Goal: Transaction & Acquisition: Purchase product/service

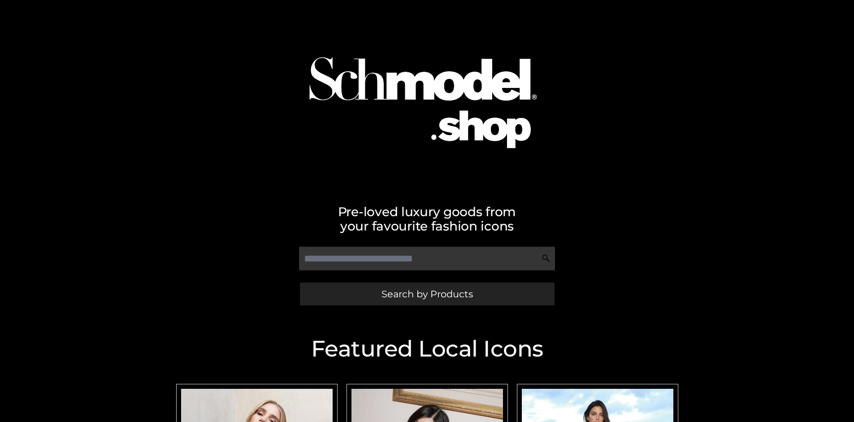
click at [427, 294] on span "Search by Products" at bounding box center [427, 293] width 91 height 9
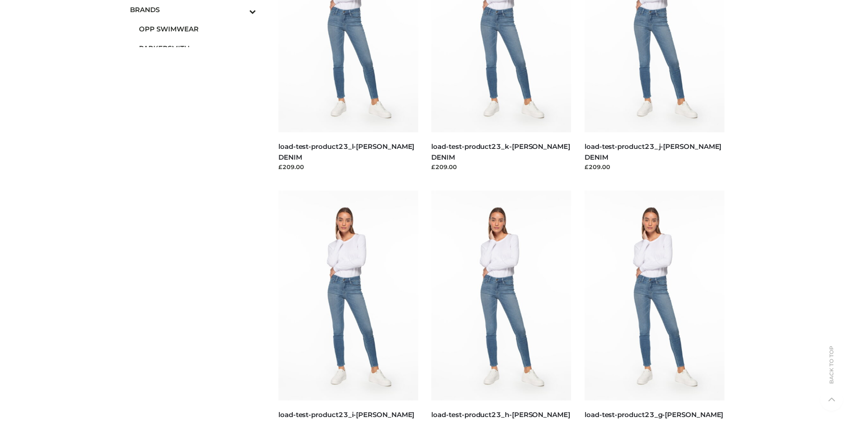
click at [197, 48] on span "PARKERSMITH" at bounding box center [197, 48] width 117 height 10
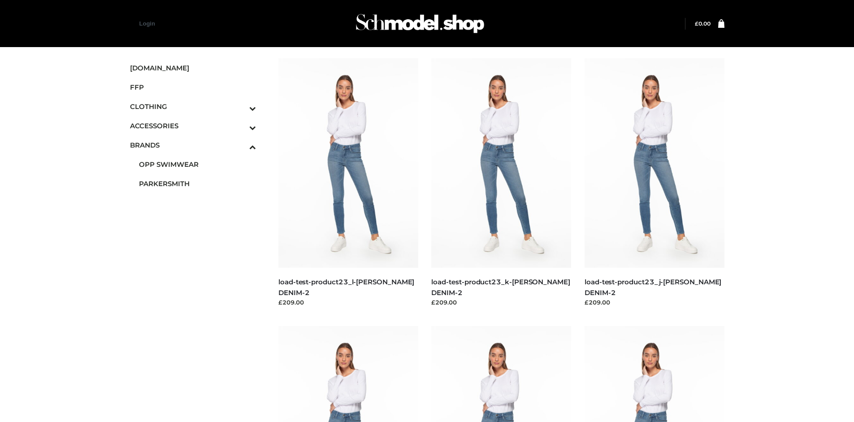
click at [501, 183] on img at bounding box center [501, 162] width 140 height 209
click at [654, 183] on img at bounding box center [655, 162] width 140 height 209
click at [240, 106] on icon "Toggle Submenu" at bounding box center [206, 108] width 100 height 10
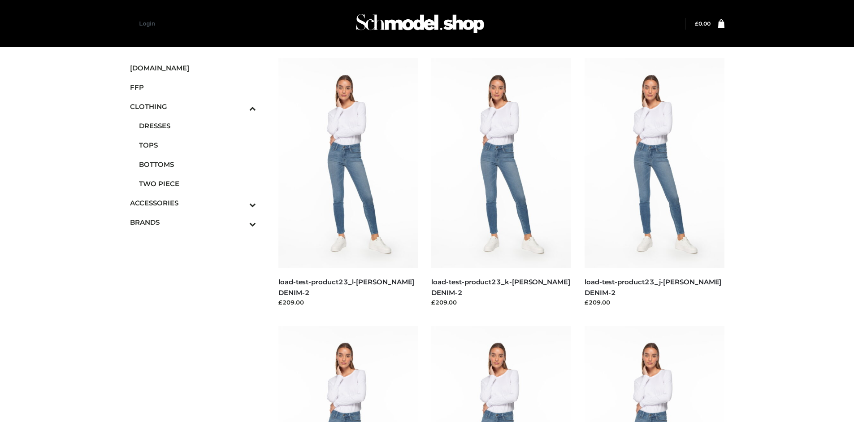
click at [197, 145] on span "TOPS" at bounding box center [197, 145] width 117 height 10
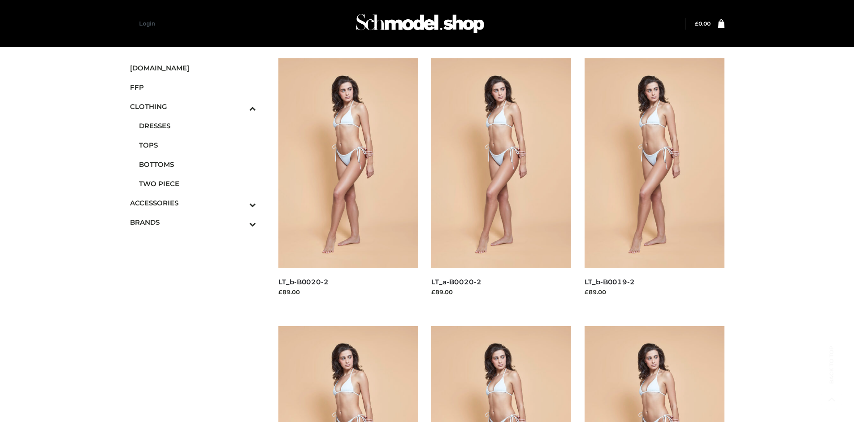
scroll to position [422, 0]
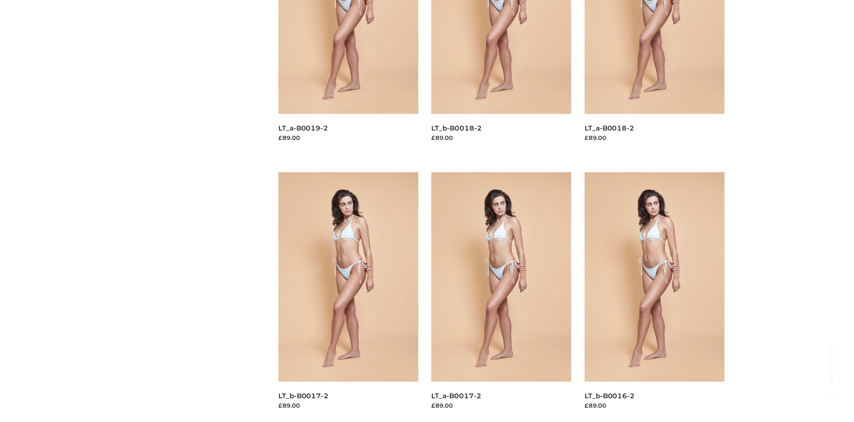
click at [654, 297] on img at bounding box center [655, 276] width 140 height 209
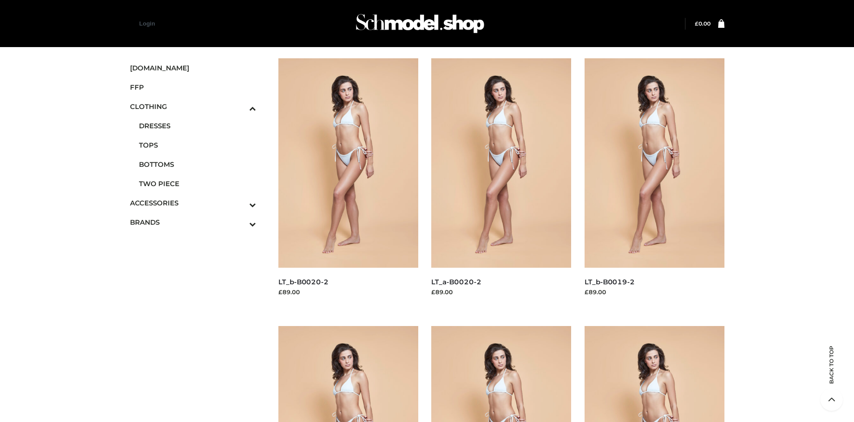
click at [348, 183] on img at bounding box center [348, 162] width 140 height 209
click at [193, 87] on span "FFP" at bounding box center [193, 87] width 126 height 10
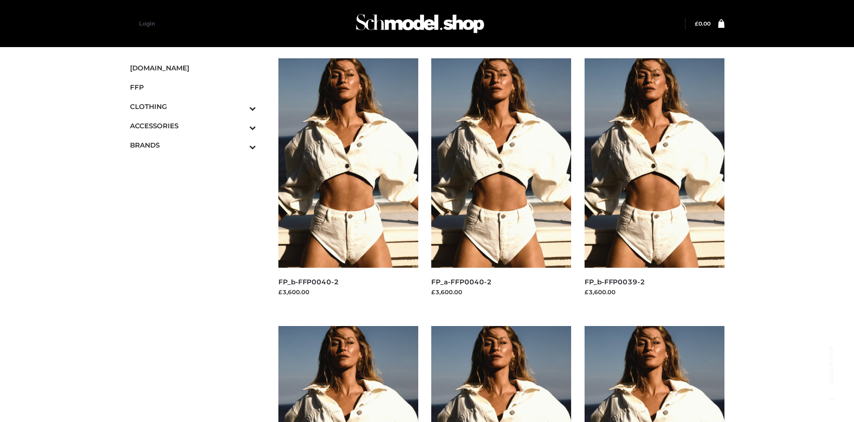
scroll to position [422, 0]
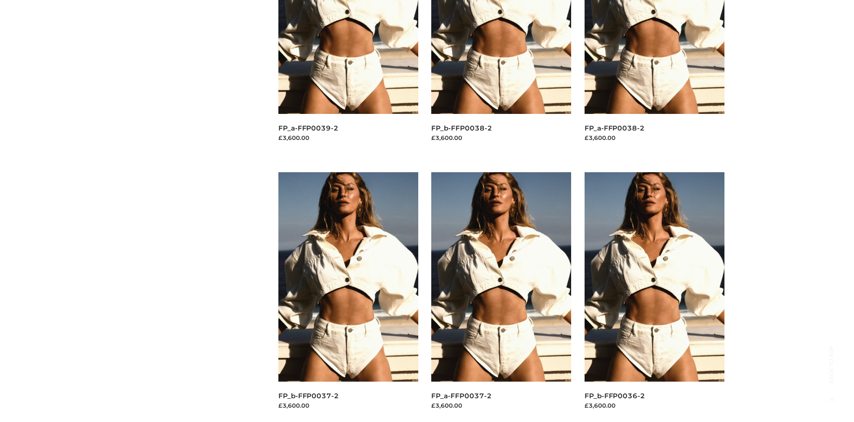
click at [654, 297] on img at bounding box center [655, 276] width 140 height 209
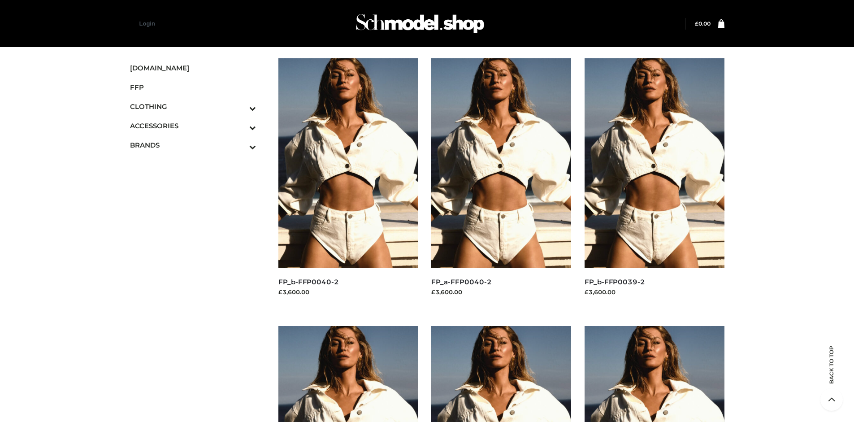
click at [654, 183] on img at bounding box center [655, 162] width 140 height 209
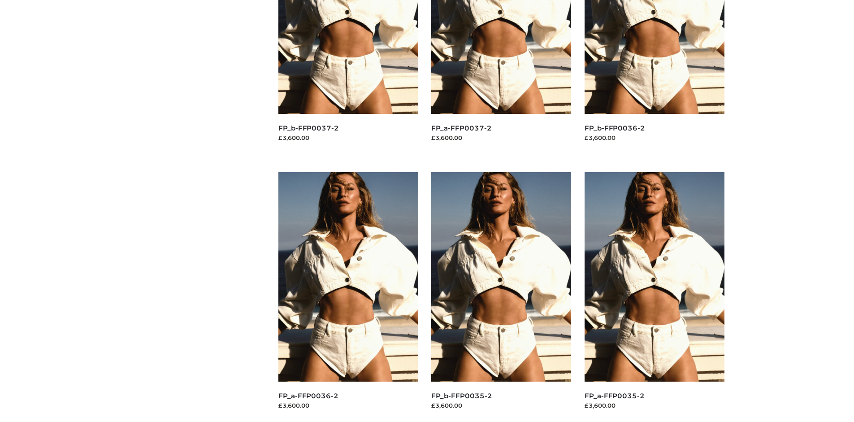
click at [501, 297] on img at bounding box center [501, 276] width 140 height 209
click at [348, 297] on img at bounding box center [348, 276] width 140 height 209
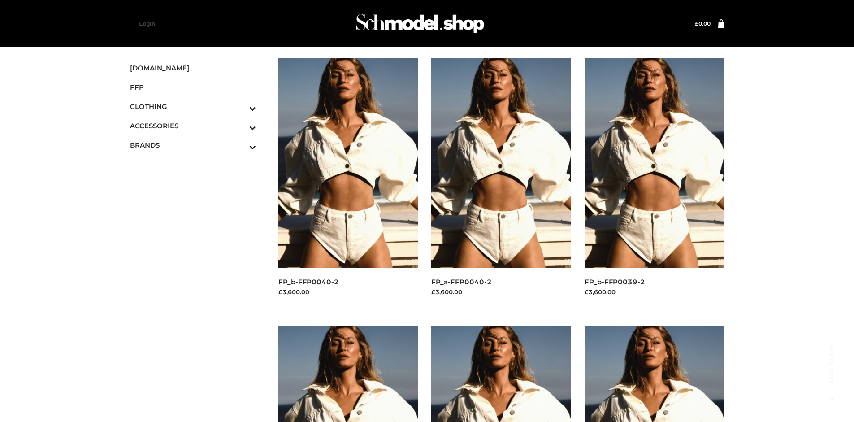
click at [240, 126] on icon "Toggle Submenu" at bounding box center [206, 127] width 100 height 10
click at [197, 140] on span "BAGS" at bounding box center [197, 145] width 117 height 10
